Goal: Task Accomplishment & Management: Manage account settings

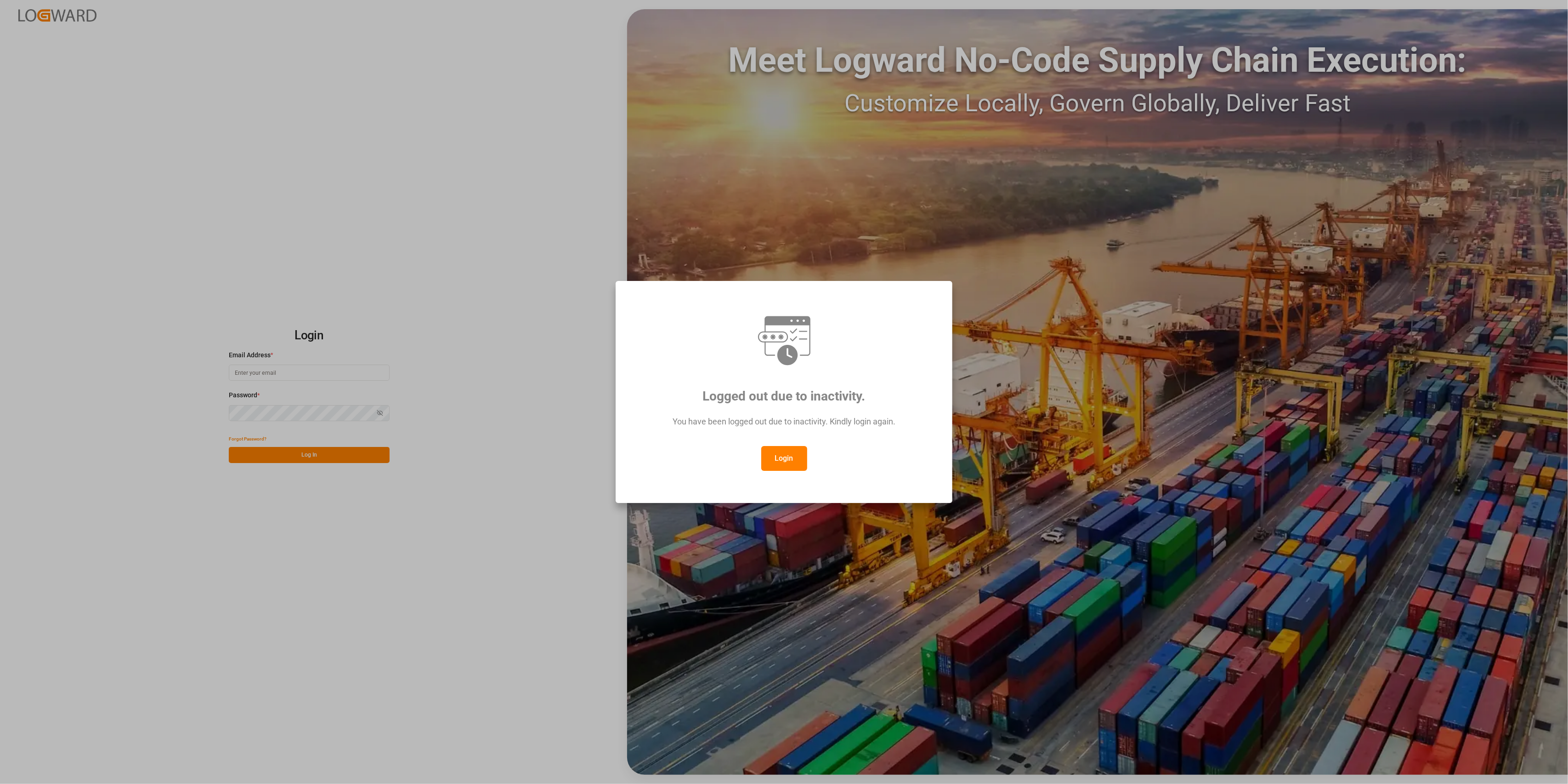
click at [782, 451] on button "Login" at bounding box center [784, 458] width 46 height 25
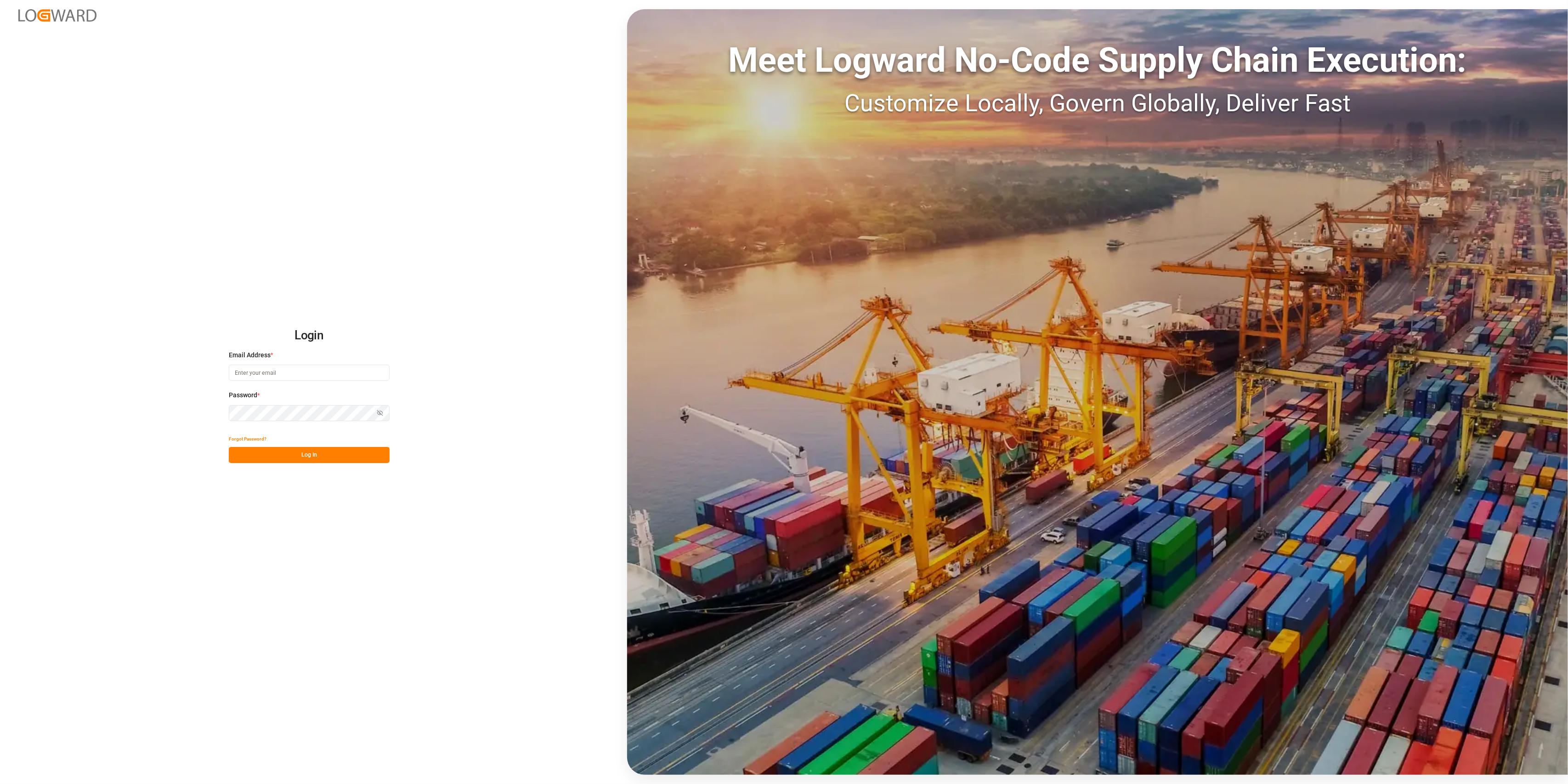
click at [296, 377] on input at bounding box center [309, 373] width 160 height 16
type input "[PERSON_NAME][EMAIL_ADDRESS][PERSON_NAME][DOMAIN_NAME]"
click at [254, 457] on button "Log In" at bounding box center [309, 455] width 160 height 16
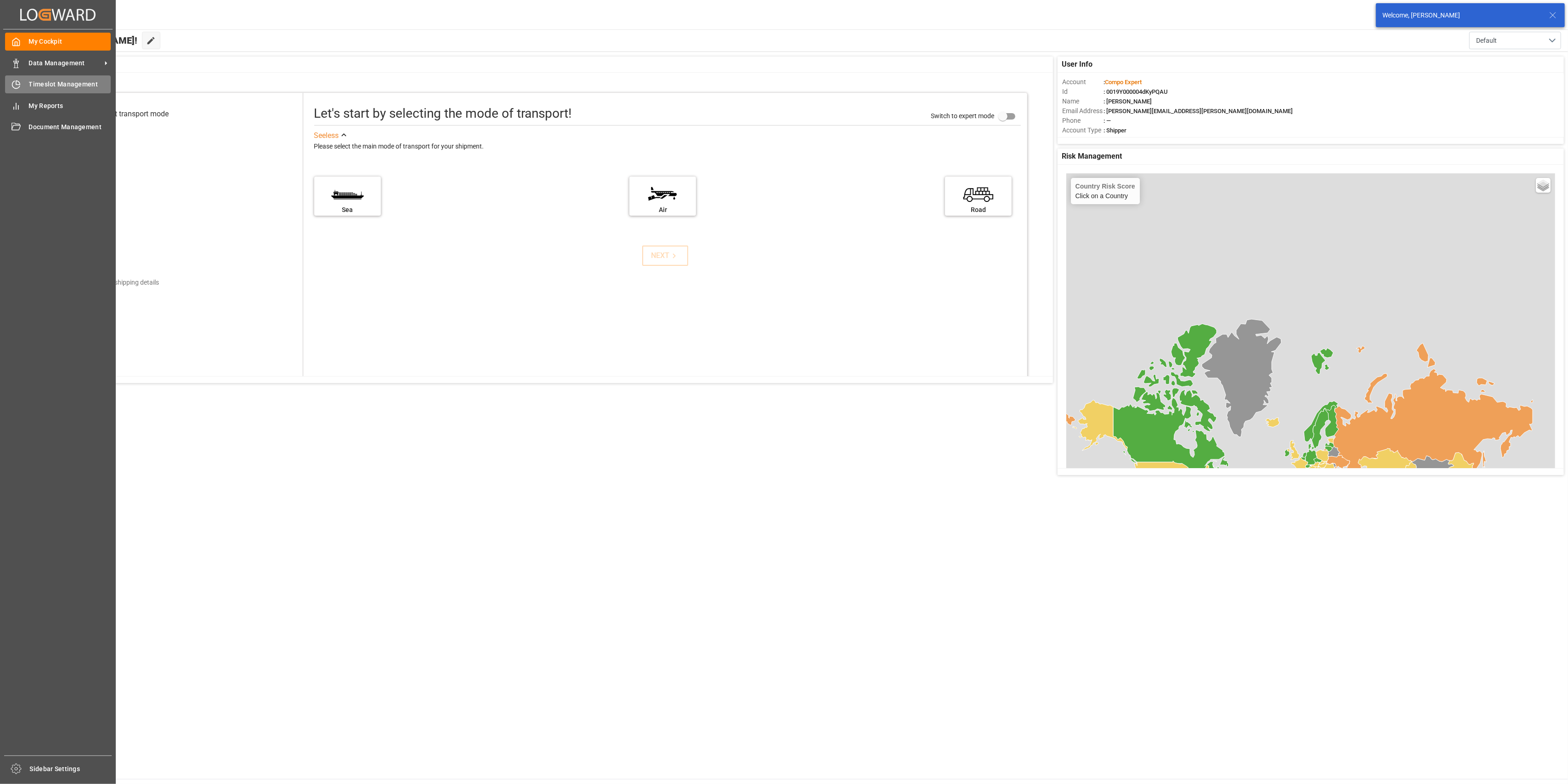
click at [21, 78] on div "Timeslot Management Timeslot Management" at bounding box center [58, 85] width 106 height 18
